Goal: Information Seeking & Learning: Learn about a topic

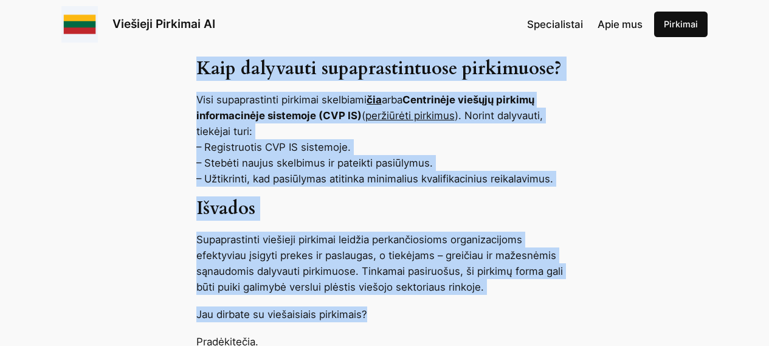
scroll to position [1337, 0]
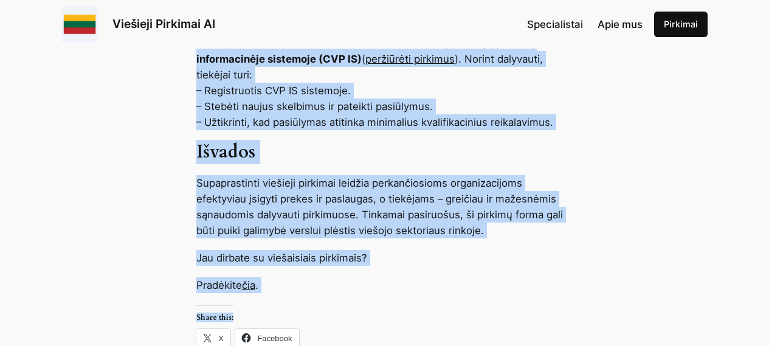
drag, startPoint x: 197, startPoint y: 125, endPoint x: 489, endPoint y: 289, distance: 334.1
copy div "Supaprastinti viešieji pirkimai – tai viešųjų pirkimų procedūros, taikomos perk…"
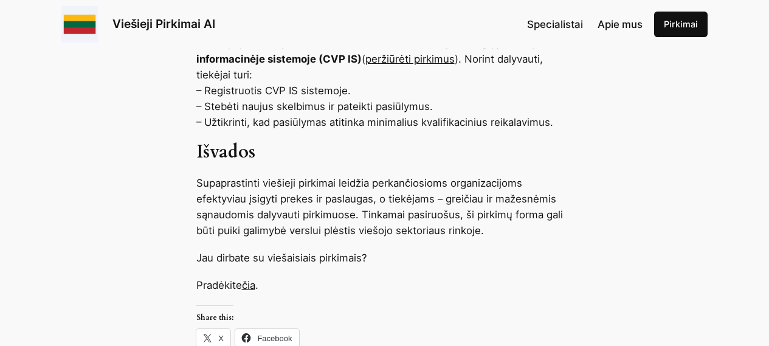
click at [444, 277] on div "Share this: Click to share on X (Opens in new window) X Click to share on Faceb…" at bounding box center [384, 329] width 377 height 49
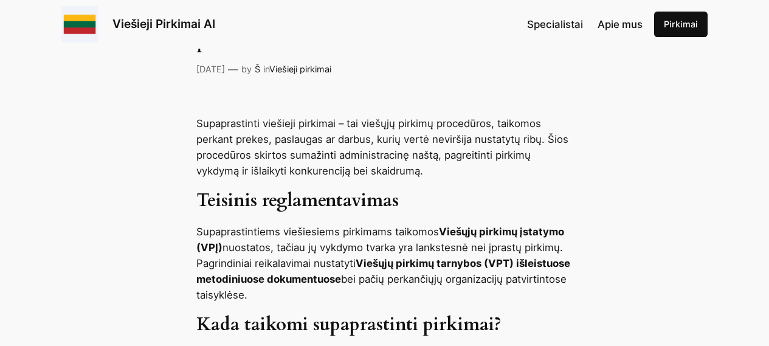
scroll to position [608, 0]
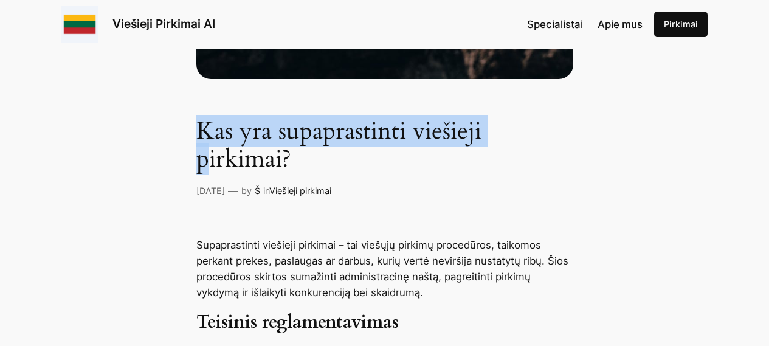
drag, startPoint x: 198, startPoint y: 125, endPoint x: 209, endPoint y: 165, distance: 41.6
click at [209, 165] on h1 "Kas yra supaprastinti viešieji pirkimai?" at bounding box center [384, 145] width 377 height 56
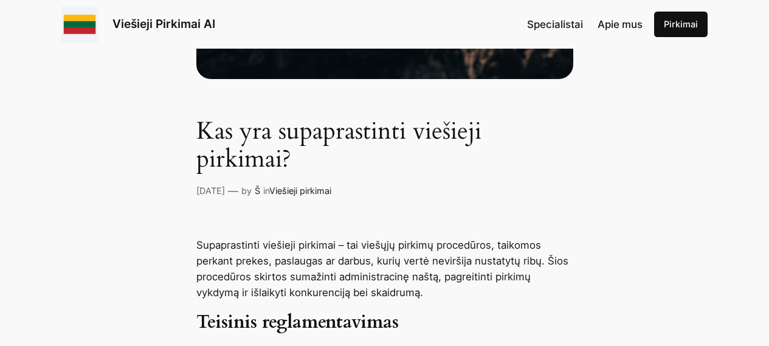
drag, startPoint x: 400, startPoint y: 175, endPoint x: 422, endPoint y: 179, distance: 22.3
click at [401, 175] on div "Kas yra supaprastinti viešieji pirkimai? Kov 19, 2025 — by Š in Viešieji pirkim…" at bounding box center [384, 157] width 377 height 81
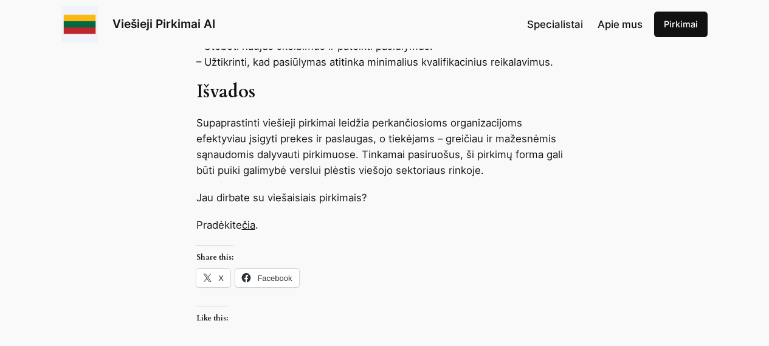
scroll to position [1397, 0]
click at [252, 218] on link "čia" at bounding box center [248, 224] width 13 height 12
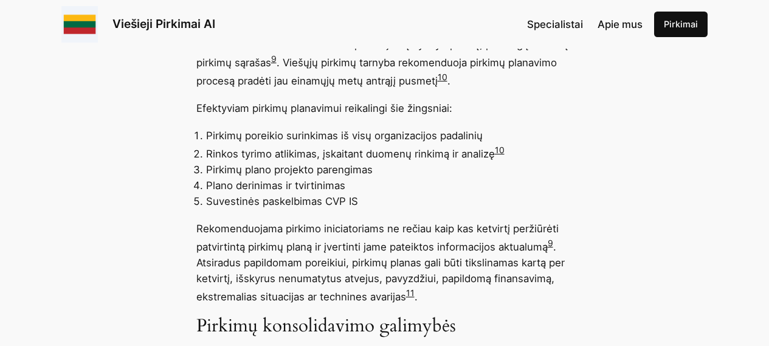
scroll to position [4800, 0]
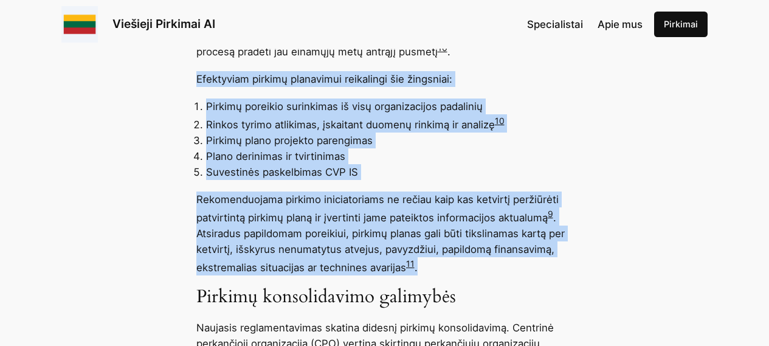
drag, startPoint x: 197, startPoint y: 93, endPoint x: 470, endPoint y: 264, distance: 322.3
copy div "Efektyviam pirkimų planavimui reikalingi šie žingsniai: Pirkimų poreikio surink…"
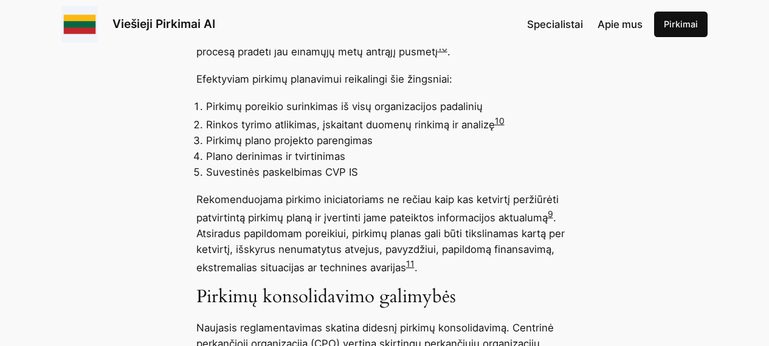
click at [523, 148] on li "Pirkimų plano projekto parengimas" at bounding box center [389, 140] width 367 height 16
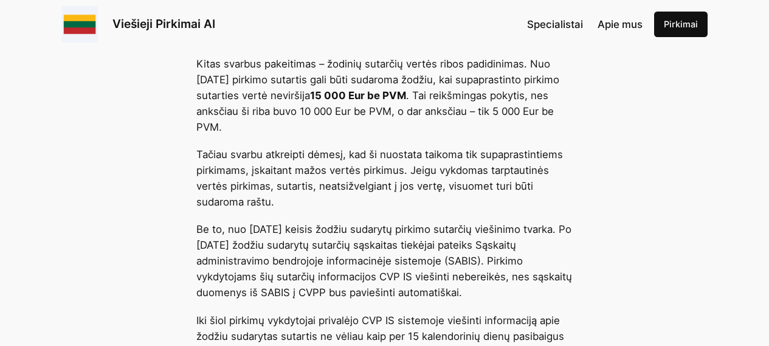
scroll to position [2673, 0]
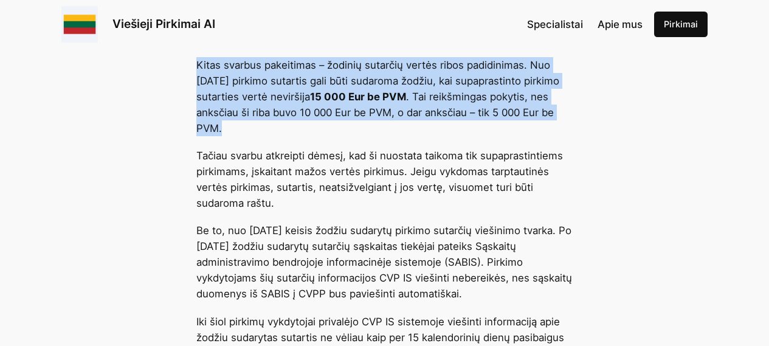
drag, startPoint x: 197, startPoint y: 84, endPoint x: 365, endPoint y: 140, distance: 176.6
click at [365, 136] on p "Kitas svarbus pakeitimas – žodinių sutarčių vertės ribos padidinimas. Nuo [DATE…" at bounding box center [384, 96] width 377 height 79
copy p "Kitas svarbus pakeitimas – žodinių sutarčių vertės ribos padidinimas. Nuo [DATE…"
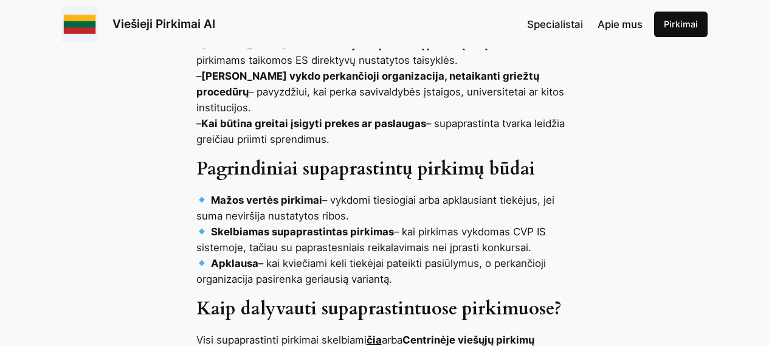
scroll to position [1033, 0]
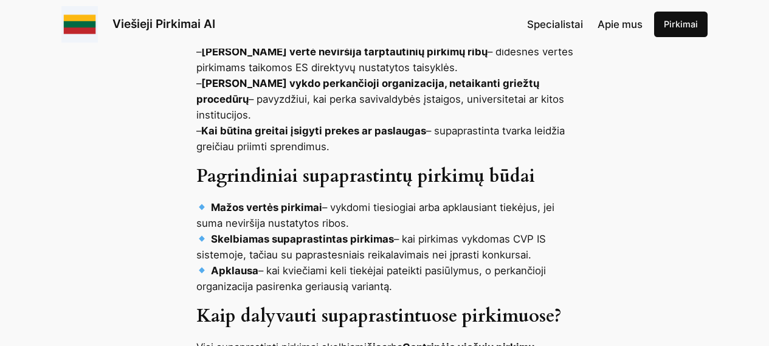
drag, startPoint x: 197, startPoint y: 162, endPoint x: 397, endPoint y: 247, distance: 217.8
click at [397, 276] on div "Supaprastinti viešieji pirkimai – tai viešųjų pirkimų procedūros, taikomos perk…" at bounding box center [384, 269] width 769 height 915
copy div "Pagrindiniai supaprastintų pirkimų būdai Mažos vertės pirkimai – vykdomi tiesio…"
click at [743, 216] on div "Supaprastinti viešieji pirkimai – tai viešųjų pirkimų procedūros, taikomos perk…" at bounding box center [384, 269] width 769 height 915
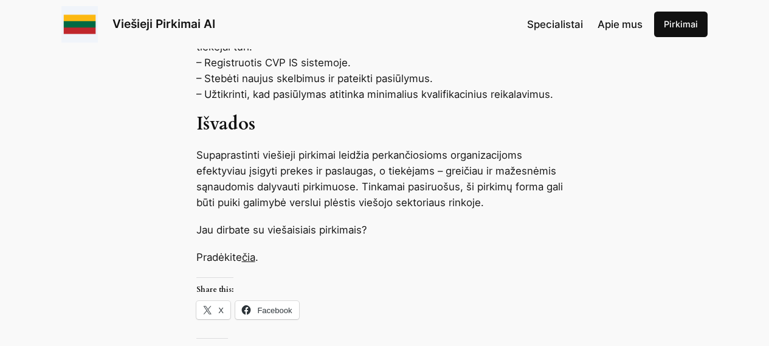
scroll to position [1397, 0]
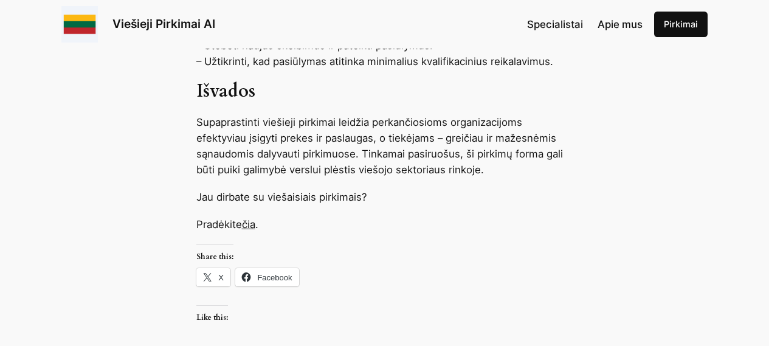
click at [250, 218] on link "čia" at bounding box center [248, 224] width 13 height 12
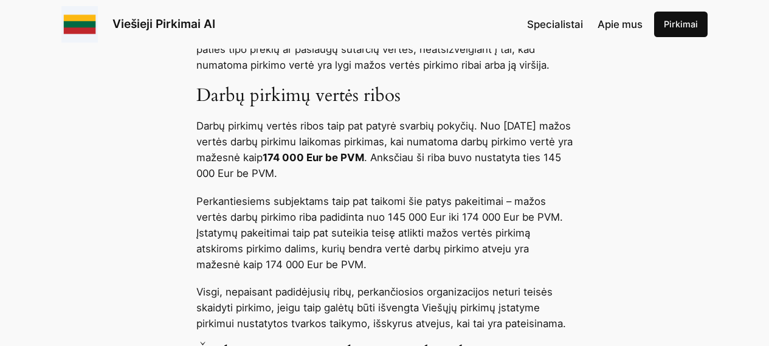
scroll to position [2370, 0]
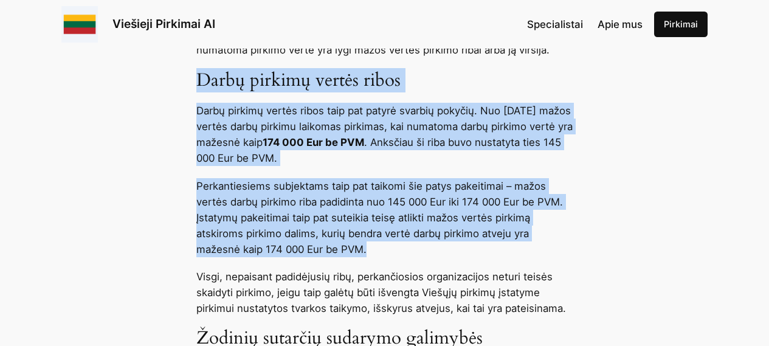
drag, startPoint x: 198, startPoint y: 95, endPoint x: 387, endPoint y: 267, distance: 255.5
copy div "Darbų pirkimų vertės ribos Darbų pirkimų vertės ribos taip pat patyrė svarbių p…"
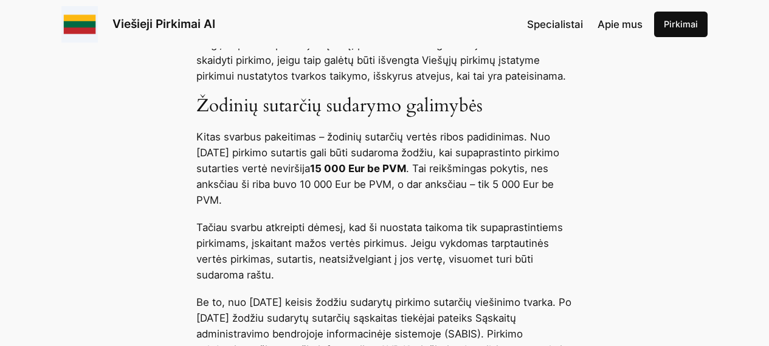
scroll to position [2613, 0]
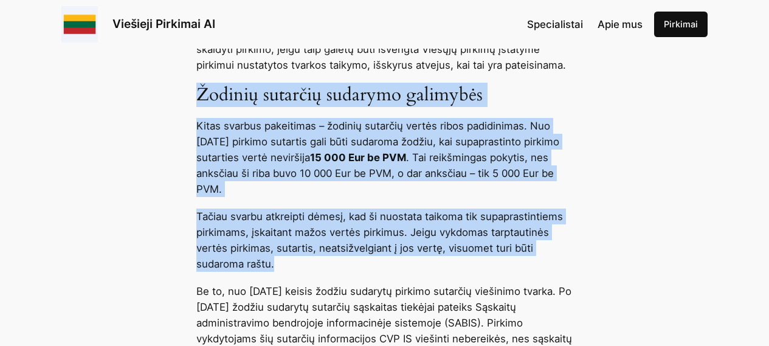
drag, startPoint x: 197, startPoint y: 109, endPoint x: 276, endPoint y: 282, distance: 189.8
copy div "Žodinių sutarčių sudarymo galimybės Kitas svarbus pakeitimas – žodinių sutarčių…"
